Goal: Information Seeking & Learning: Learn about a topic

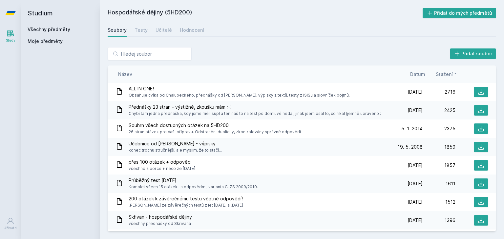
drag, startPoint x: 38, startPoint y: 33, endPoint x: 40, endPoint y: 29, distance: 4.1
click at [40, 29] on div "Všechny předměty Moje předměty" at bounding box center [61, 36] width 66 height 21
click at [40, 29] on link "Všechny předměty" at bounding box center [49, 30] width 43 height 6
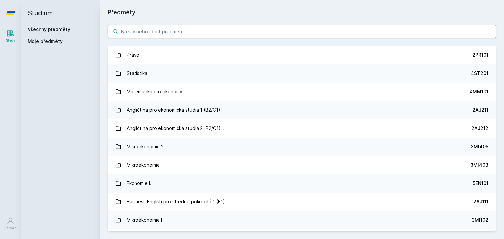
click at [140, 31] on input "search" at bounding box center [302, 31] width 388 height 13
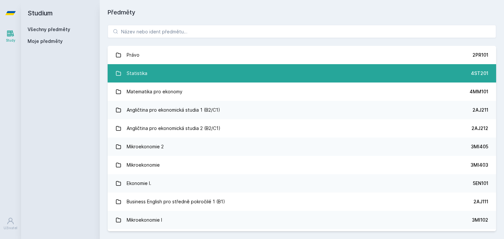
click at [143, 69] on div "Statistika" at bounding box center [137, 73] width 21 height 13
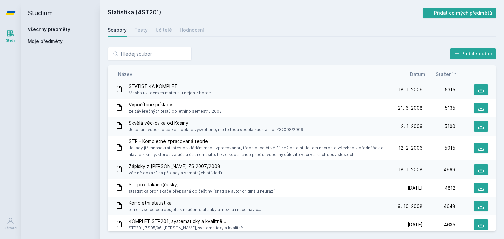
scroll to position [127, 0]
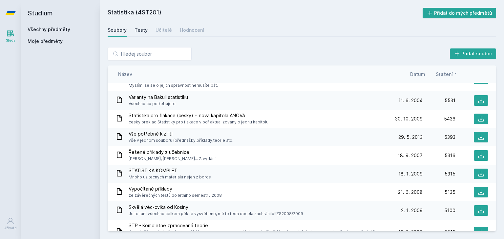
click at [138, 30] on div "Testy" at bounding box center [140, 30] width 13 height 7
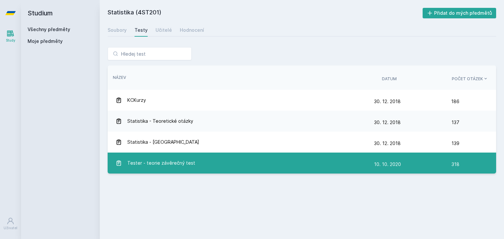
click at [157, 164] on span "Tester - teorie závěrečný test" at bounding box center [161, 163] width 68 height 13
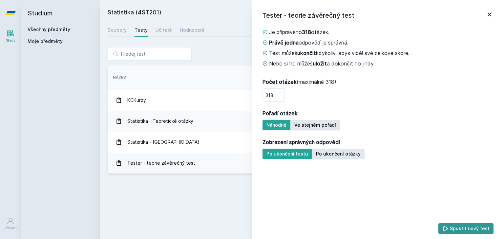
click at [447, 228] on icon at bounding box center [445, 229] width 7 height 7
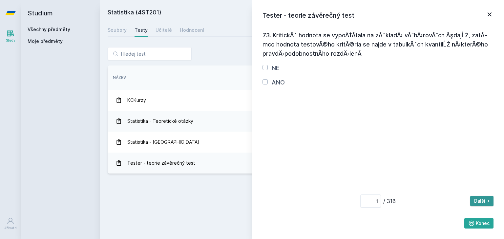
click at [484, 200] on button "Další" at bounding box center [481, 201] width 23 height 10
type input "2"
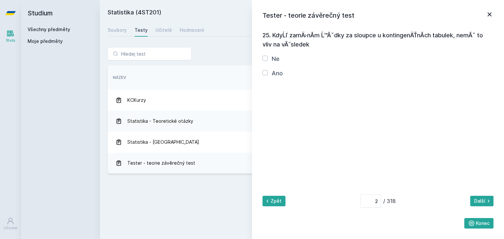
click at [490, 12] on icon at bounding box center [489, 14] width 8 height 8
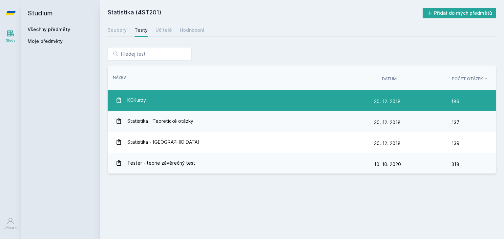
click at [180, 101] on div "KCKurzy" at bounding box center [244, 100] width 258 height 13
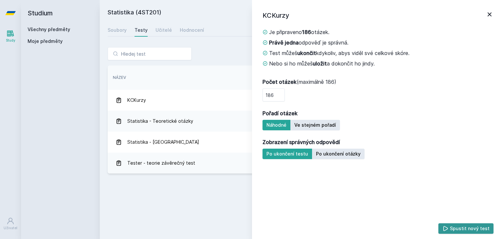
click at [459, 226] on button "Spustit nový test" at bounding box center [465, 229] width 55 height 10
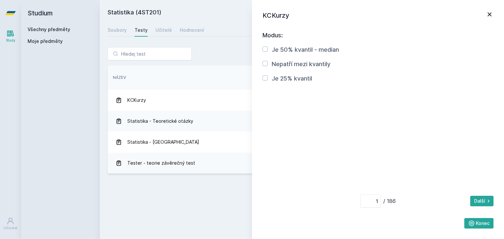
click at [491, 15] on icon at bounding box center [489, 14] width 8 height 8
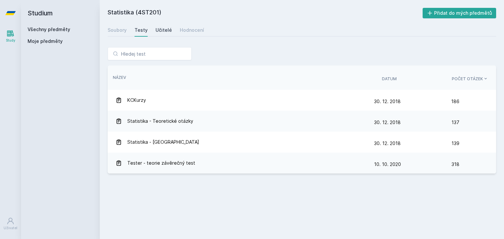
click at [162, 31] on div "Učitelé" at bounding box center [163, 30] width 16 height 7
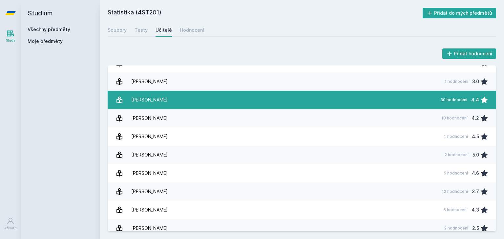
scroll to position [492, 0]
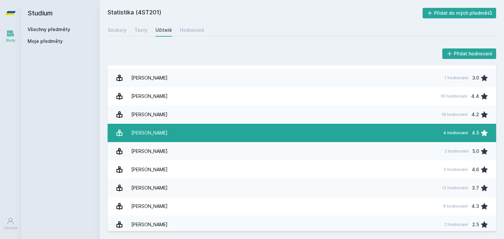
click at [184, 130] on link "[PERSON_NAME] 4 hodnocení 4.5" at bounding box center [302, 133] width 388 height 18
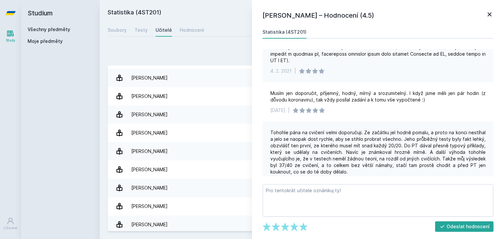
scroll to position [128, 0]
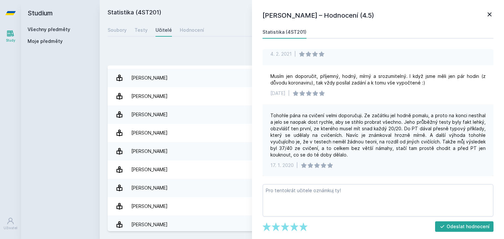
click at [228, 58] on div "Přidat hodnocení" at bounding box center [302, 53] width 388 height 13
click at [191, 33] on div "Hodnocení" at bounding box center [192, 30] width 24 height 7
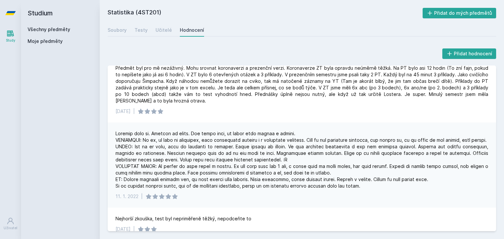
scroll to position [159, 0]
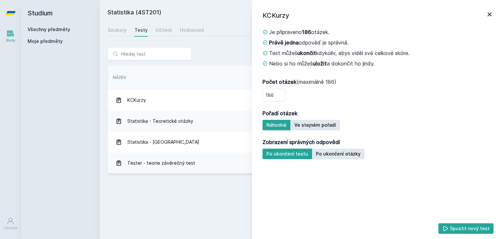
click at [487, 14] on icon at bounding box center [489, 14] width 8 height 8
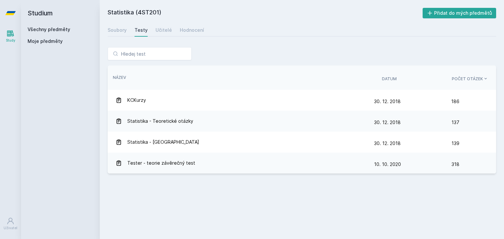
click at [42, 28] on link "Všechny předměty" at bounding box center [49, 30] width 43 height 6
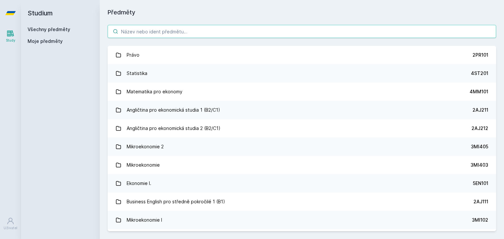
click at [146, 34] on input "search" at bounding box center [302, 31] width 388 height 13
paste input "5IE202"
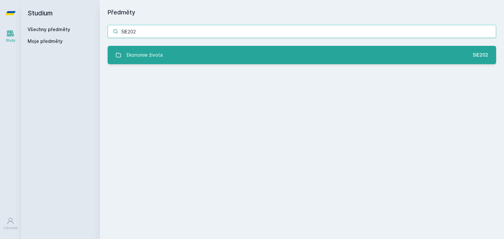
type input "5IE202"
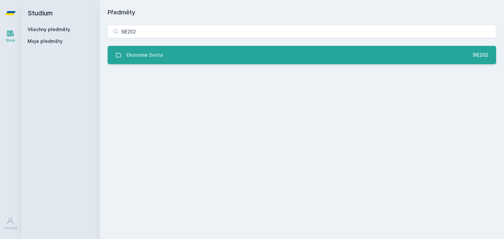
click at [141, 55] on div "Ekonomie života" at bounding box center [145, 55] width 36 height 13
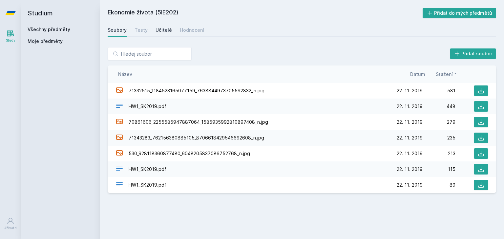
click at [158, 32] on div "Učitelé" at bounding box center [163, 30] width 16 height 7
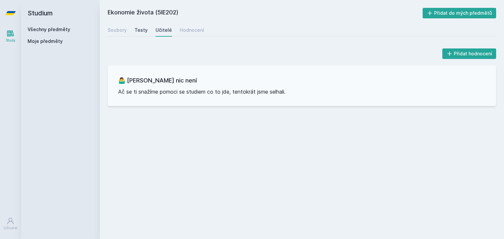
click at [141, 30] on div "Testy" at bounding box center [140, 30] width 13 height 7
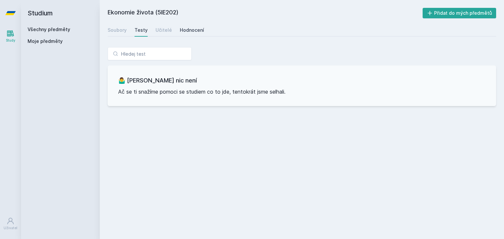
click at [191, 30] on div "Hodnocení" at bounding box center [192, 30] width 24 height 7
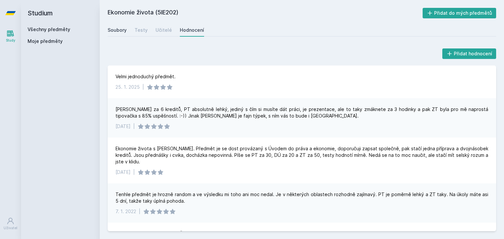
click at [121, 28] on div "Soubory" at bounding box center [117, 30] width 19 height 7
